Goal: Transaction & Acquisition: Purchase product/service

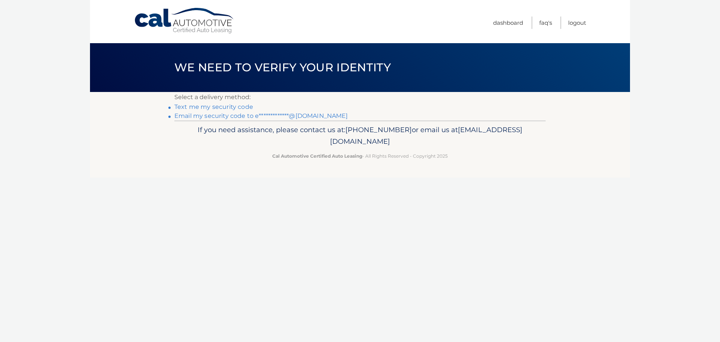
click at [228, 114] on link "**********" at bounding box center [261, 115] width 174 height 7
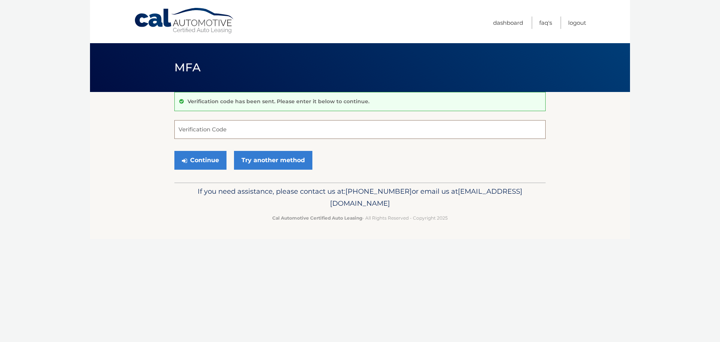
click at [230, 134] on input "Verification Code" at bounding box center [359, 129] width 371 height 19
click at [255, 160] on link "Try another method" at bounding box center [273, 160] width 78 height 19
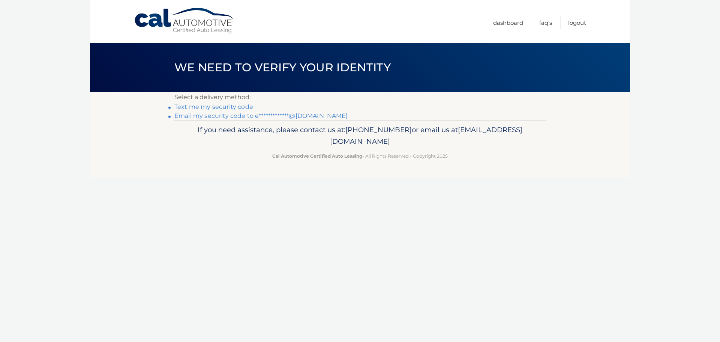
click at [220, 107] on link "Text me my security code" at bounding box center [213, 106] width 79 height 7
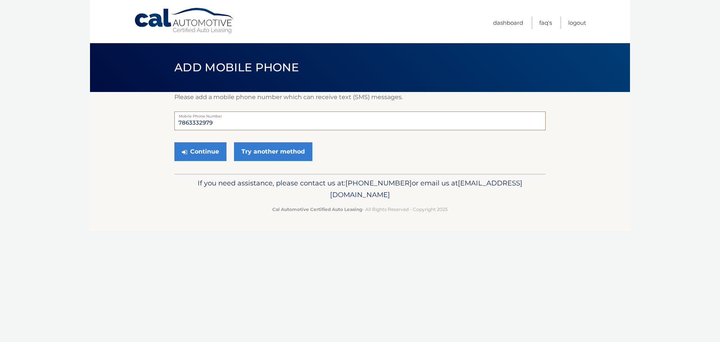
drag, startPoint x: 231, startPoint y: 125, endPoint x: 173, endPoint y: 123, distance: 57.4
click at [173, 123] on section "Please add a mobile phone number which can receive text (SMS) messages. 7863332…" at bounding box center [360, 133] width 540 height 82
type input "7864275880"
click at [206, 153] on button "Continue" at bounding box center [200, 151] width 52 height 19
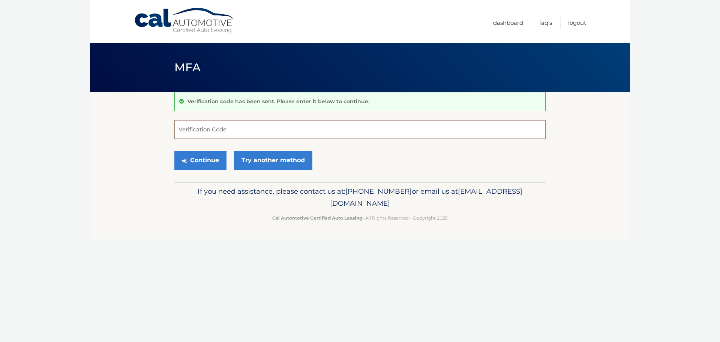
click at [199, 129] on input "Verification Code" at bounding box center [359, 129] width 371 height 19
type input "13331"
click at [174, 151] on button "Continue" at bounding box center [200, 160] width 52 height 19
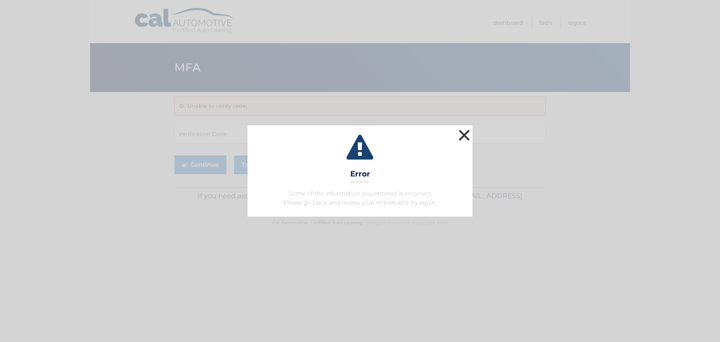
click at [464, 128] on button "×" at bounding box center [464, 135] width 15 height 15
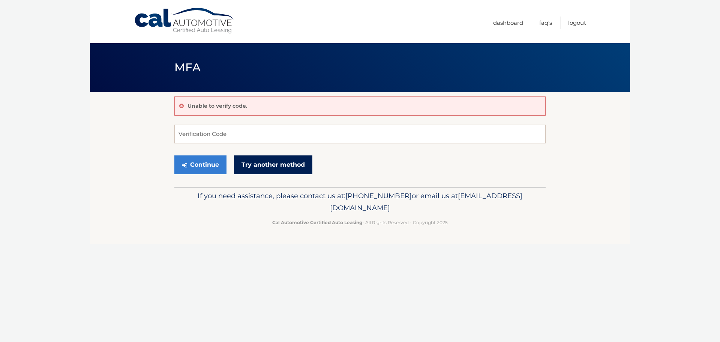
click at [246, 165] on link "Try another method" at bounding box center [273, 164] width 78 height 19
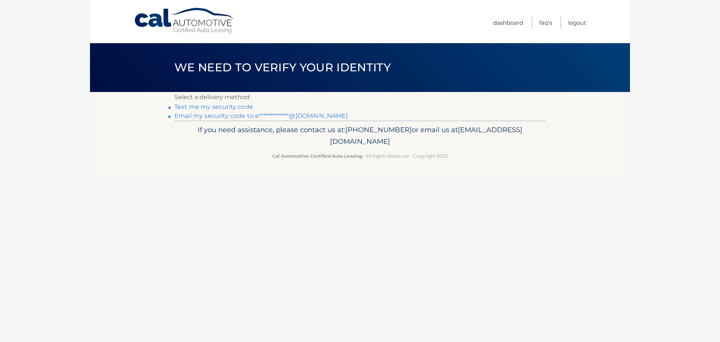
click at [225, 120] on li "**********" at bounding box center [359, 115] width 371 height 9
click at [224, 117] on link "**********" at bounding box center [261, 115] width 174 height 7
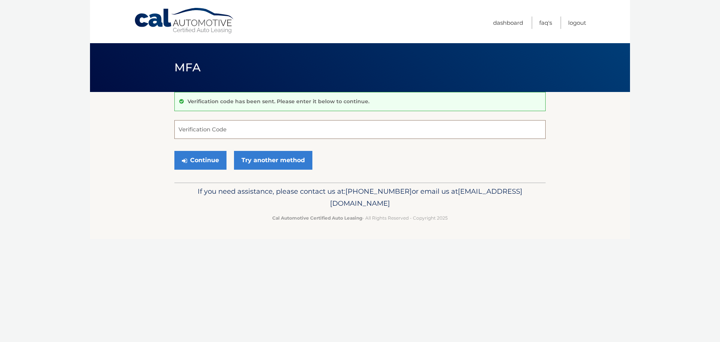
click at [235, 137] on input "Verification Code" at bounding box center [359, 129] width 371 height 19
type input "899898"
click at [174, 151] on button "Continue" at bounding box center [200, 160] width 52 height 19
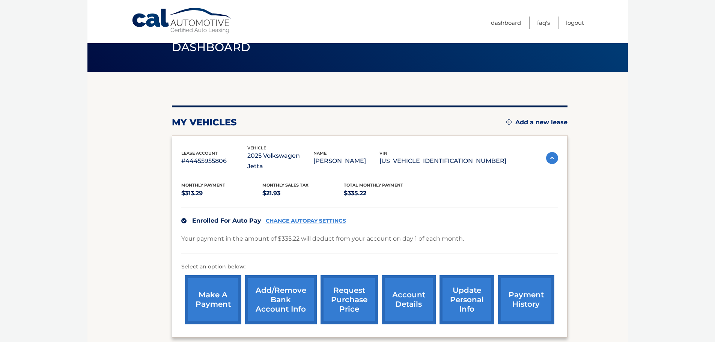
scroll to position [38, 0]
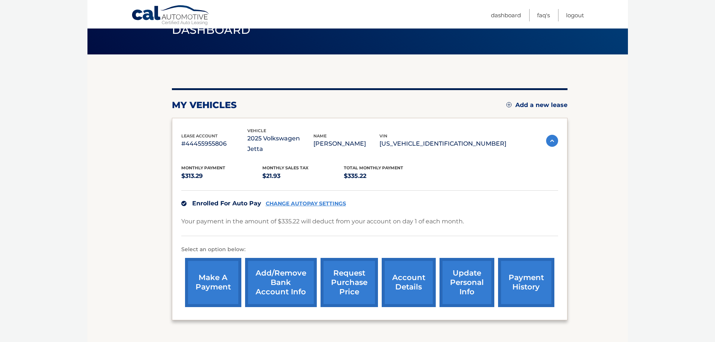
click at [213, 267] on link "make a payment" at bounding box center [213, 282] width 56 height 49
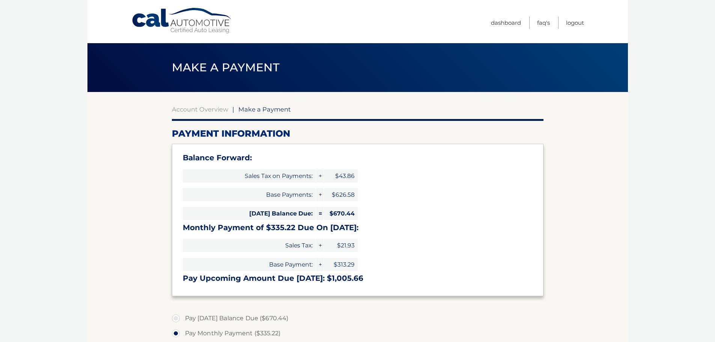
select select "YmRlMGZiMWMtM2NlOS00ZDYyLThmODQtZmZjNDcwMjUyNTRi"
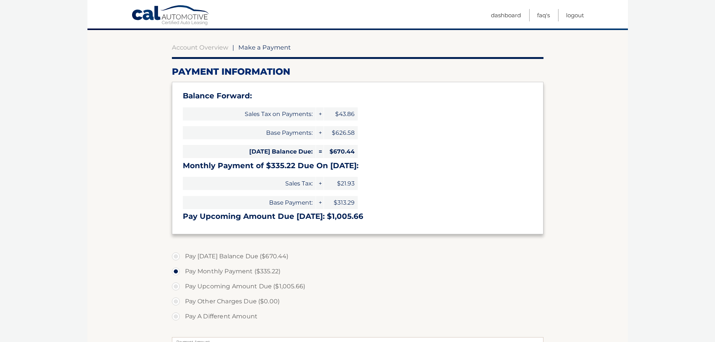
scroll to position [75, 0]
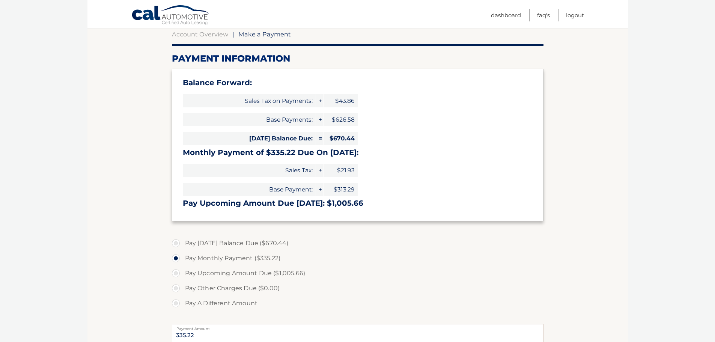
click at [177, 244] on label "Pay Today's Balance Due ($670.44)" at bounding box center [357, 243] width 371 height 15
click at [177, 244] on input "Pay Today's Balance Due ($670.44)" at bounding box center [179, 242] width 8 height 12
radio input "true"
type input "670.44"
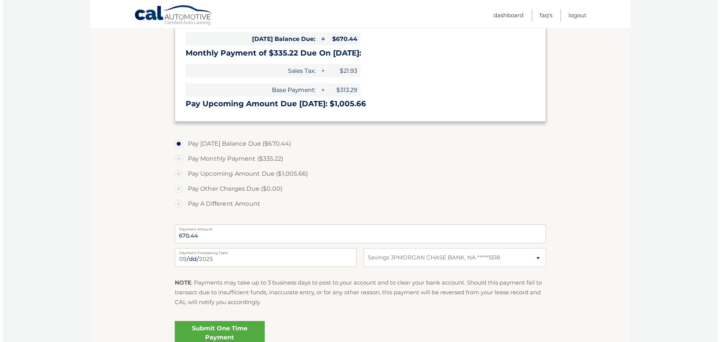
scroll to position [188, 0]
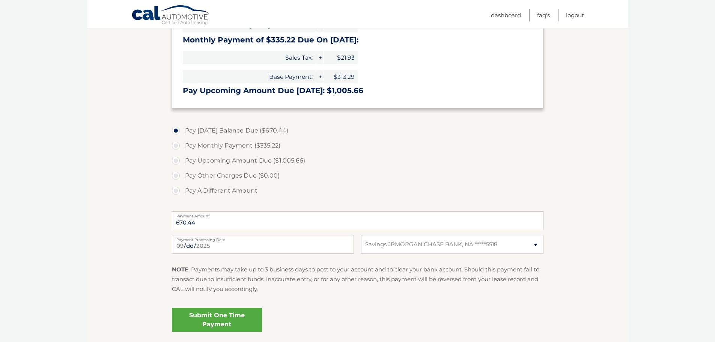
click at [225, 317] on link "Submit One Time Payment" at bounding box center [217, 320] width 90 height 24
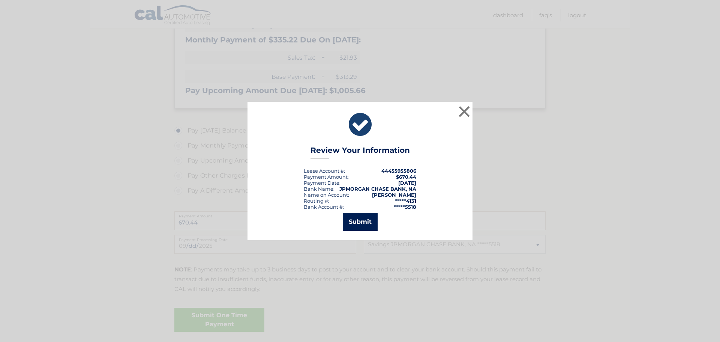
click at [357, 220] on button "Submit" at bounding box center [360, 222] width 35 height 18
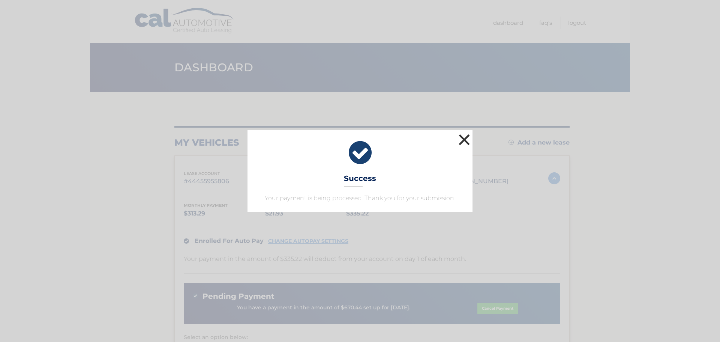
click at [467, 140] on button "×" at bounding box center [464, 139] width 15 height 15
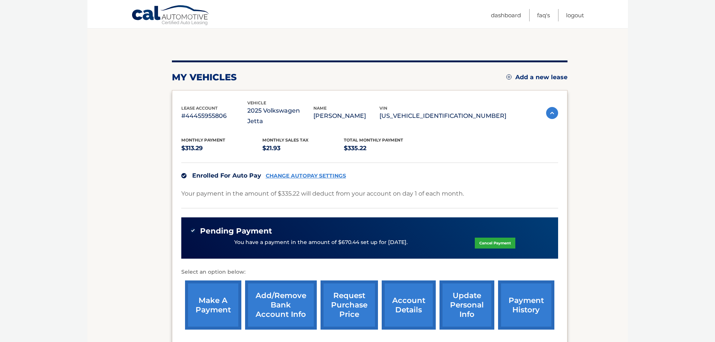
scroll to position [75, 0]
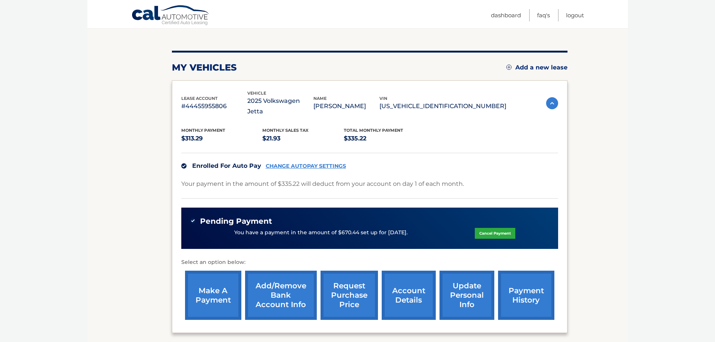
click at [285, 163] on link "CHANGE AUTOPAY SETTINGS" at bounding box center [306, 166] width 80 height 6
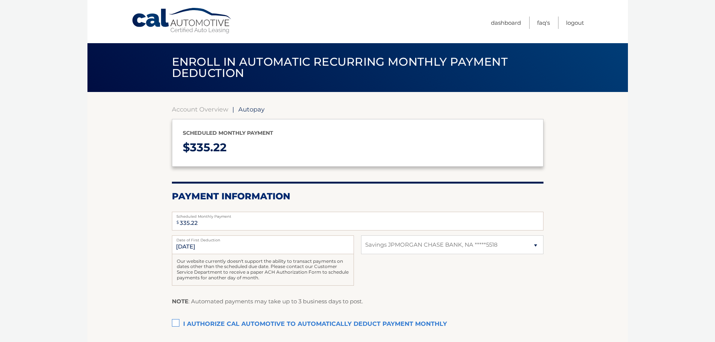
select select "YmRlMGZiMWMtM2NlOS00ZDYyLThmODQtZmZjNDcwMjUyNTRi"
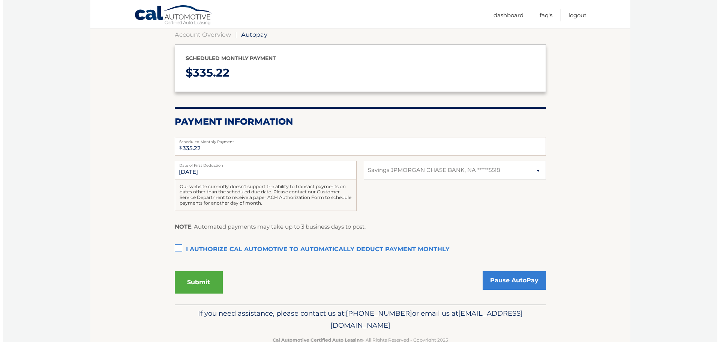
scroll to position [75, 0]
click at [515, 171] on select "Select Bank Account Savings JPMORGAN CHASE BANK, NA *****5518" at bounding box center [452, 169] width 182 height 19
click at [620, 141] on section "Account Overview | Autopay Scheduled monthly payment $ 335.22 Payment Informati…" at bounding box center [357, 160] width 540 height 287
click at [174, 247] on label "I authorize cal automotive to automatically deduct payment monthly This checkbo…" at bounding box center [357, 249] width 371 height 15
click at [0, 0] on input "I authorize cal automotive to automatically deduct payment monthly This checkbo…" at bounding box center [0, 0] width 0 height 0
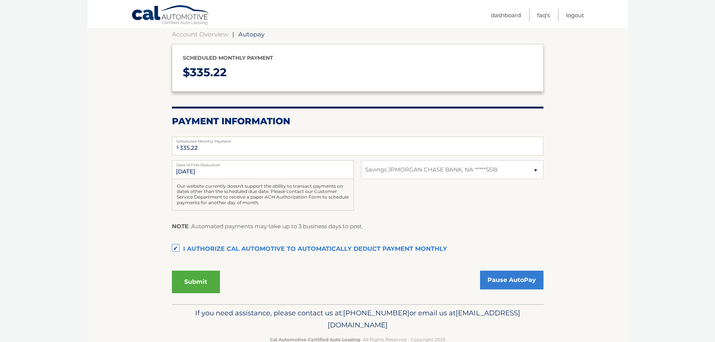
click at [188, 278] on button "Submit" at bounding box center [196, 281] width 48 height 23
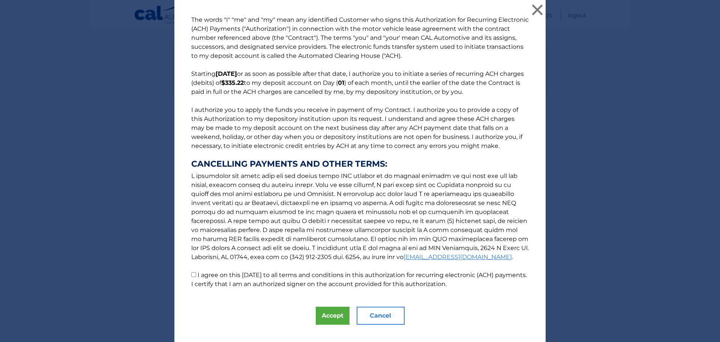
click at [187, 276] on p "The words "I" "me" and "my" mean any identified Customer who signs this Authori…" at bounding box center [360, 151] width 353 height 273
click at [191, 275] on input "I agree on this [DATE] to all terms and conditions in this authorization for re…" at bounding box center [193, 274] width 5 height 5
checkbox input "true"
click at [326, 311] on button "Accept" at bounding box center [333, 315] width 34 height 18
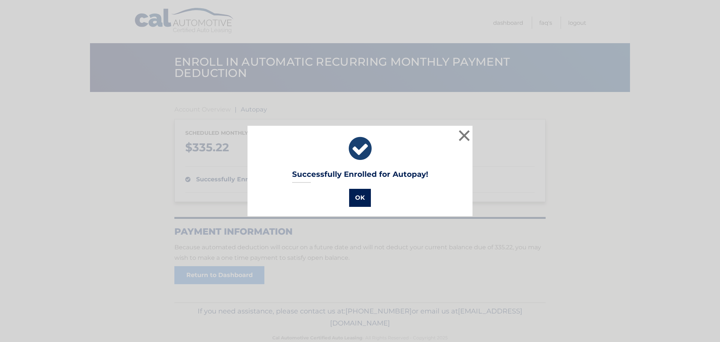
click at [357, 197] on button "OK" at bounding box center [360, 198] width 22 height 18
